Goal: Task Accomplishment & Management: Manage account settings

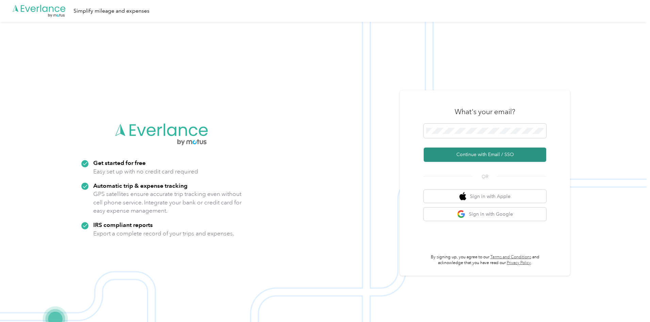
click at [474, 154] on button "Continue with Email / SSO" at bounding box center [485, 154] width 123 height 14
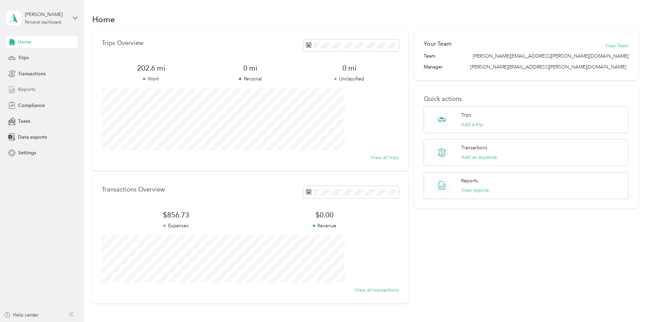
click at [30, 92] on span "Reports" at bounding box center [26, 89] width 17 height 7
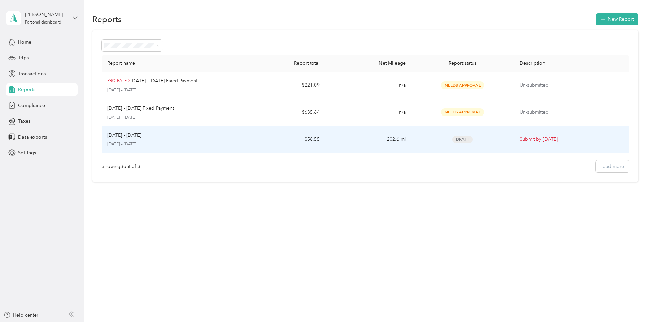
click at [263, 146] on td "$58.55" at bounding box center [282, 139] width 86 height 27
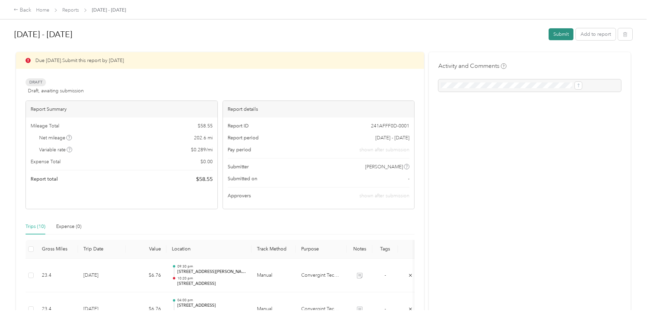
click at [549, 37] on button "Submit" at bounding box center [561, 34] width 25 height 12
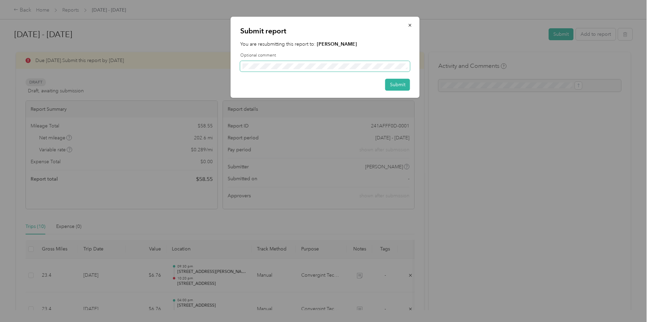
click at [324, 69] on span at bounding box center [325, 66] width 170 height 11
drag, startPoint x: 324, startPoint y: 69, endPoint x: 305, endPoint y: 83, distance: 23.2
click at [305, 83] on div "Submit" at bounding box center [325, 85] width 170 height 12
click at [400, 86] on button "Submit" at bounding box center [398, 85] width 25 height 12
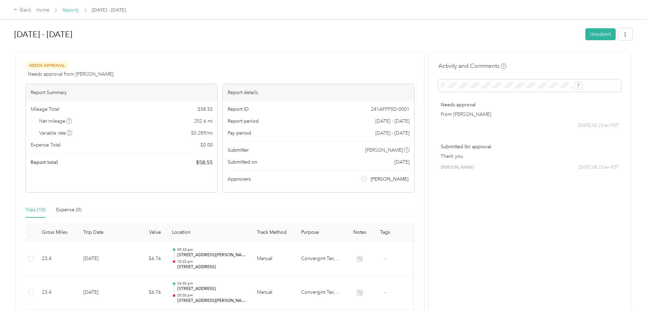
click at [79, 9] on link "Reports" at bounding box center [70, 10] width 17 height 6
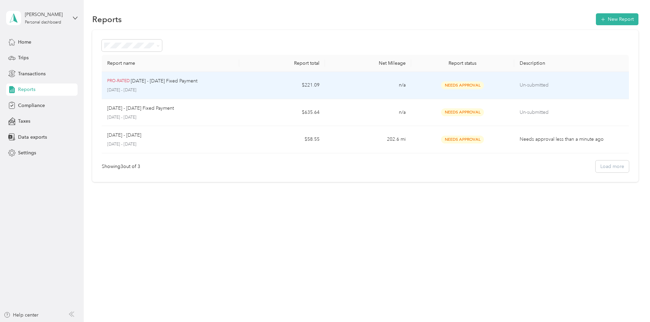
click at [300, 90] on td "$221.09" at bounding box center [282, 85] width 86 height 27
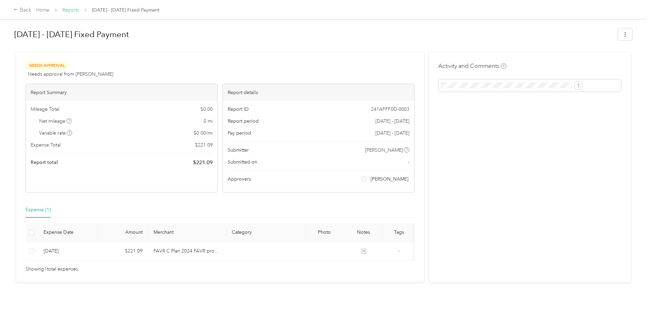
click at [79, 12] on link "Reports" at bounding box center [70, 10] width 17 height 6
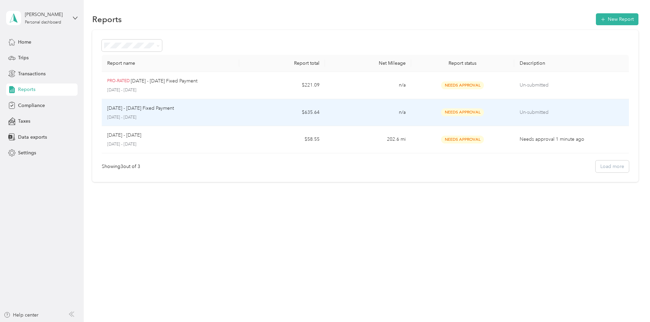
click at [279, 118] on td "$635.64" at bounding box center [282, 112] width 86 height 27
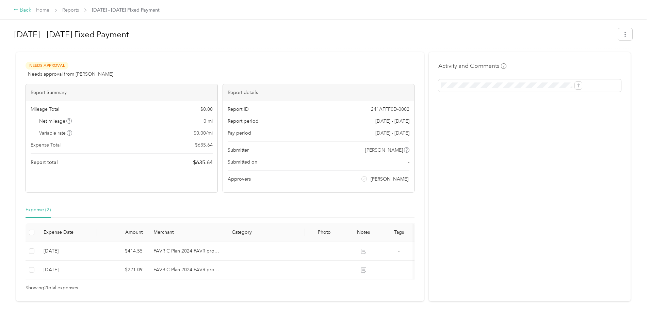
click at [31, 11] on div "Back" at bounding box center [23, 10] width 18 height 8
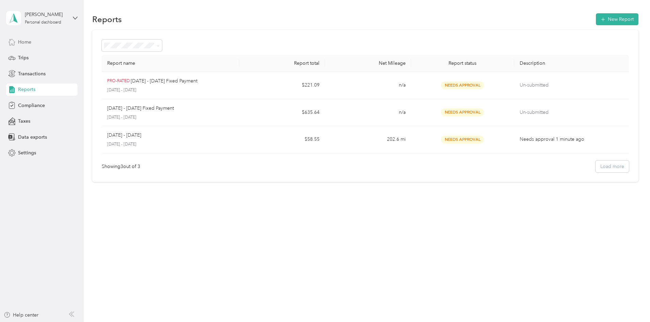
click at [30, 45] on span "Home" at bounding box center [24, 41] width 13 height 7
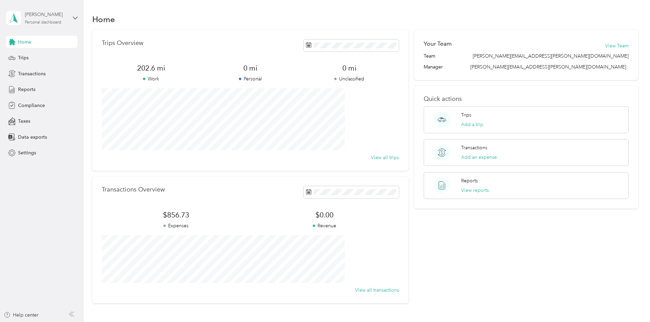
click at [51, 19] on div "[PERSON_NAME] Personal dashboard" at bounding box center [46, 18] width 43 height 14
click at [65, 52] on div "Log out" at bounding box center [116, 56] width 211 height 12
